Goal: Task Accomplishment & Management: Complete application form

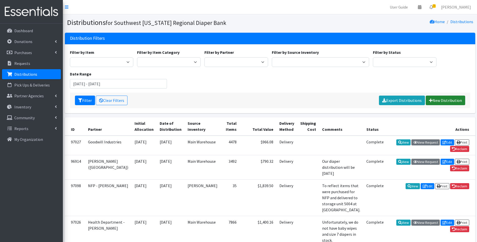
click at [441, 100] on link "New Distribution" at bounding box center [445, 101] width 39 height 10
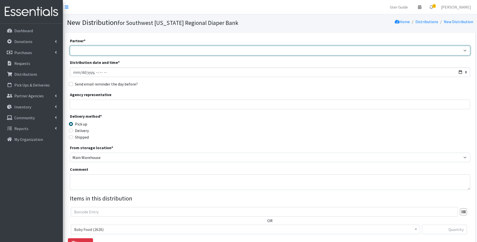
click at [147, 49] on select "ACT Abuse Counseling & Treatment Bayshore Fire Department [PERSON_NAME][GEOGRAP…" at bounding box center [270, 51] width 400 height 10
select select "4196"
click at [70, 46] on select "ACT Abuse Counseling & Treatment Bayshore Fire Department [PERSON_NAME][GEOGRAP…" at bounding box center [270, 51] width 400 height 10
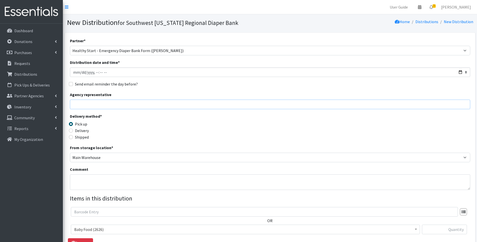
click at [126, 102] on input "Agency representative" at bounding box center [270, 105] width 400 height 10
type input "[PERSON_NAME]"
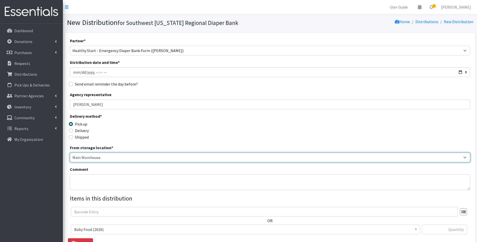
click at [93, 158] on select "Main Warehouse Office [PERSON_NAME]" at bounding box center [270, 158] width 400 height 10
select select "335"
click at [70, 153] on select "Main Warehouse Office [PERSON_NAME]" at bounding box center [270, 158] width 400 height 10
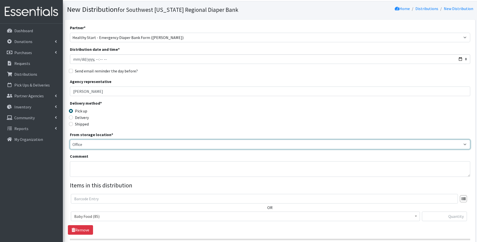
scroll to position [67, 0]
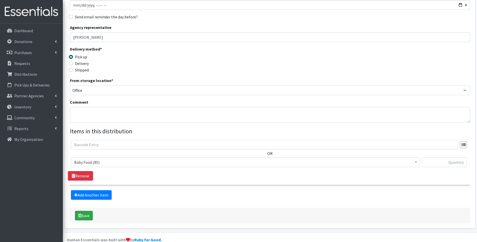
click at [106, 162] on span "Baby Food (85)" at bounding box center [245, 162] width 343 height 7
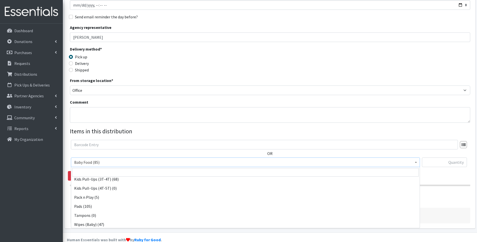
scroll to position [158, 0]
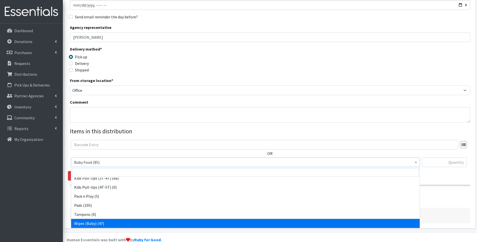
select select "10041"
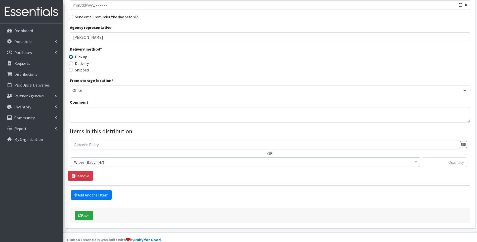
drag, startPoint x: 444, startPoint y: 168, endPoint x: 446, endPoint y: 163, distance: 5.3
click at [444, 166] on div at bounding box center [444, 164] width 45 height 14
click at [446, 163] on input "text" at bounding box center [444, 162] width 45 height 10
type input "1"
click at [332, 60] on div "Delivery method * Pick up Delivery Shipped Shipping cost" at bounding box center [270, 61] width 400 height 31
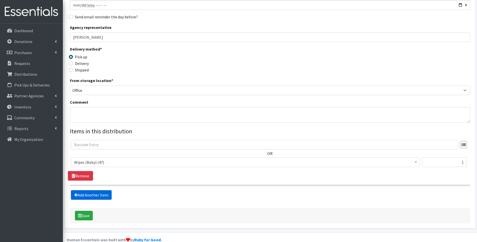
click at [94, 197] on link "Add Another Item" at bounding box center [91, 195] width 41 height 10
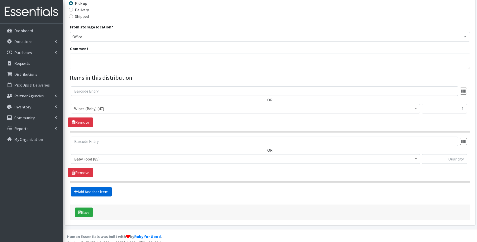
scroll to position [127, 0]
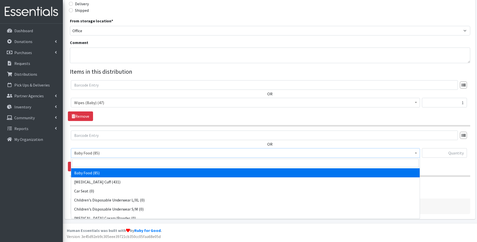
click at [108, 156] on span "Baby Food (85)" at bounding box center [245, 152] width 343 height 7
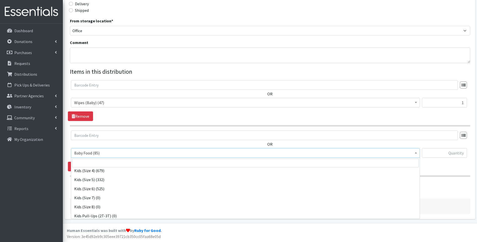
scroll to position [101, 0]
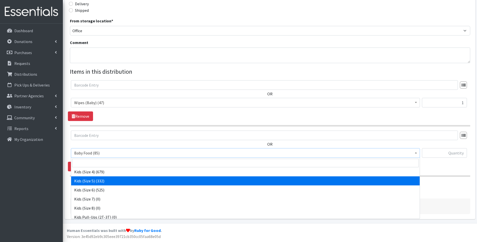
select select "10042"
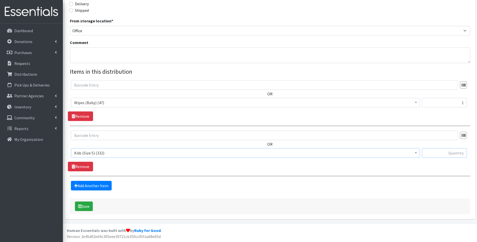
click at [438, 150] on input "text" at bounding box center [444, 153] width 45 height 10
type input "27"
click at [334, 167] on div "OR Baby Food (85) [MEDICAL_DATA] Cuff (431) Car Seat (0) Children's Disposable …" at bounding box center [270, 151] width 404 height 41
click at [102, 189] on link "Add Another Item" at bounding box center [91, 186] width 41 height 10
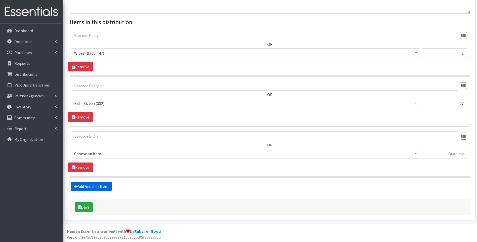
scroll to position [177, 0]
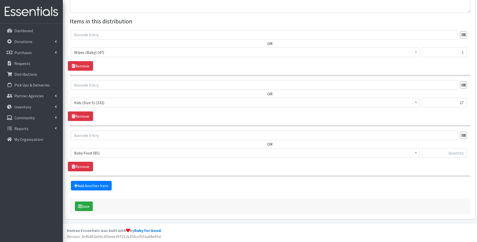
click at [100, 154] on span "Baby Food (85)" at bounding box center [245, 152] width 343 height 7
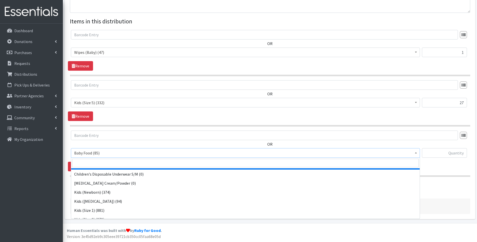
scroll to position [50, 0]
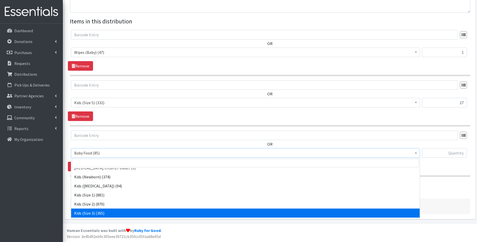
select select "10061"
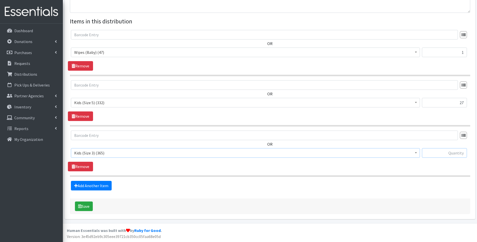
click at [446, 154] on input "text" at bounding box center [444, 153] width 45 height 10
type input "66"
drag, startPoint x: 269, startPoint y: 190, endPoint x: 206, endPoint y: 192, distance: 63.4
click at [268, 189] on div "Add Another Item" at bounding box center [270, 186] width 404 height 10
click at [83, 204] on button "Save" at bounding box center [84, 206] width 18 height 10
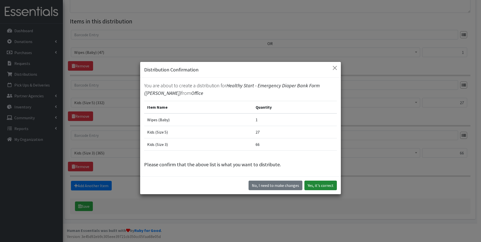
click at [324, 183] on button "Yes, it's correct" at bounding box center [320, 186] width 32 height 10
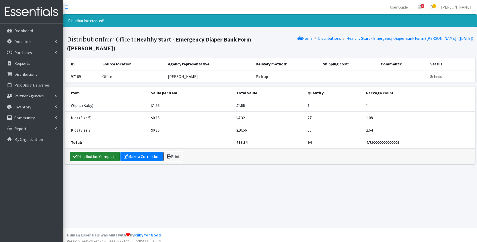
click at [93, 152] on link "Distribution Complete" at bounding box center [95, 157] width 50 height 10
